Goal: Task Accomplishment & Management: Use online tool/utility

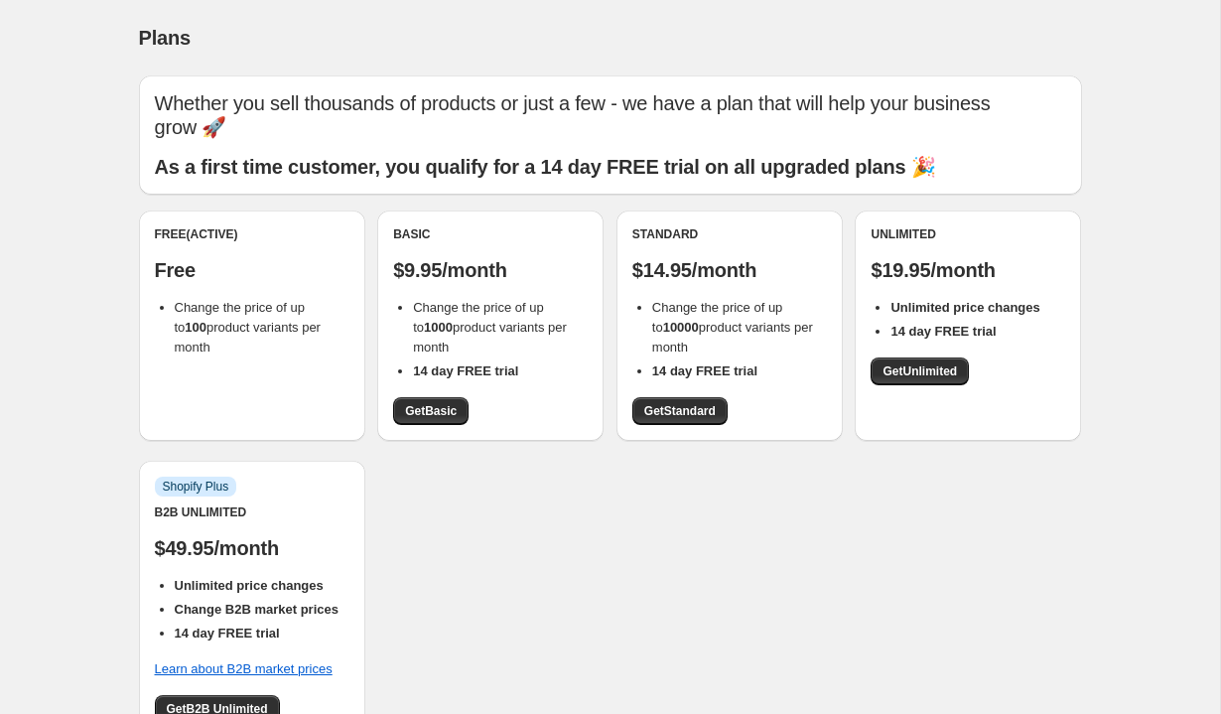
click at [75, 391] on div "Plans. This page is ready Plans Whether you sell thousands of products or just …" at bounding box center [610, 532] width 1221 height 1065
